Goal: Purchase product/service

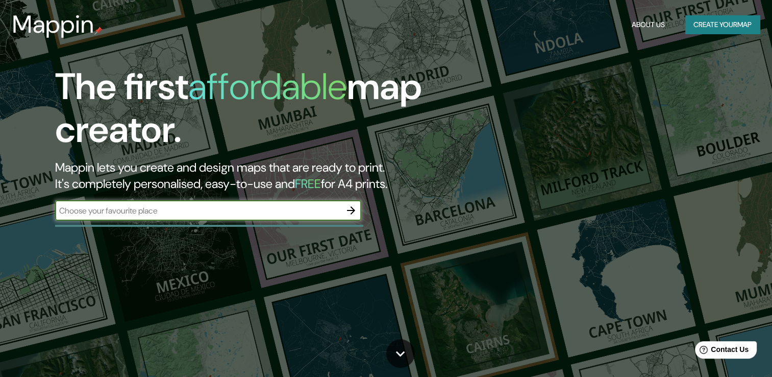
click at [229, 208] on input "text" at bounding box center [198, 211] width 286 height 12
type input "[GEOGRAPHIC_DATA]"
click at [354, 213] on icon "button" at bounding box center [351, 210] width 12 height 12
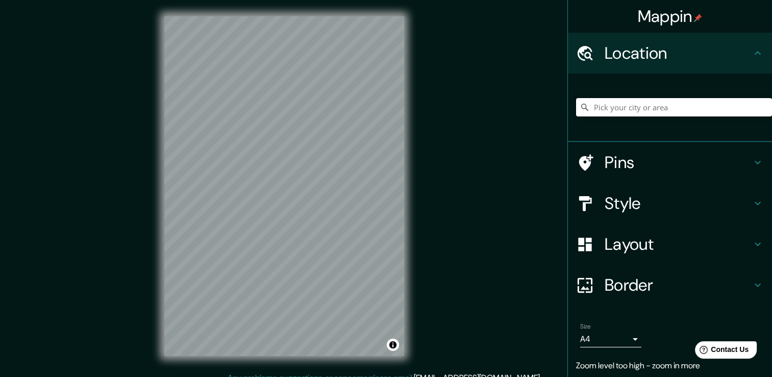
click at [634, 109] on input "Pick your city or area" at bounding box center [674, 107] width 196 height 18
paste input "[GEOGRAPHIC_DATA]"
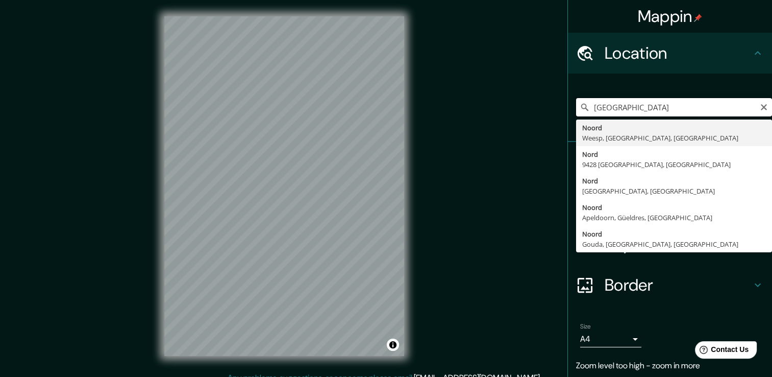
click at [702, 102] on input "[GEOGRAPHIC_DATA]" at bounding box center [674, 107] width 196 height 18
type input "Noord, [GEOGRAPHIC_DATA], [GEOGRAPHIC_DATA], [GEOGRAPHIC_DATA]"
